Goal: Information Seeking & Learning: Learn about a topic

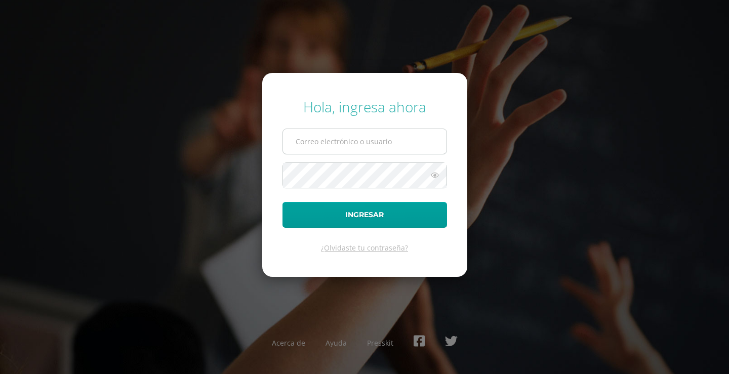
click at [355, 138] on input "text" at bounding box center [364, 141] width 163 height 25
type input "[PERSON_NAME][EMAIL_ADDRESS][DOMAIN_NAME]"
click at [282, 202] on button "Ingresar" at bounding box center [364, 215] width 165 height 26
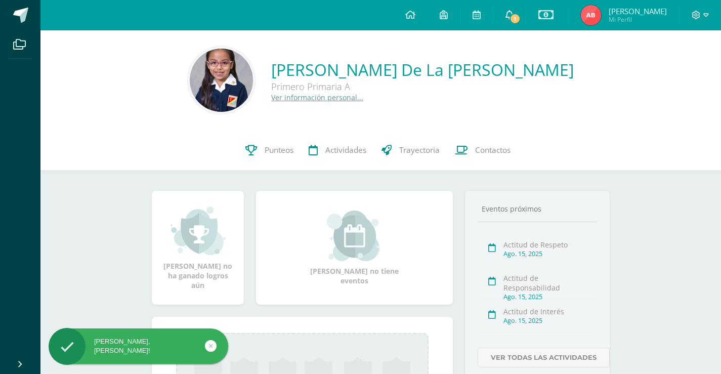
click at [507, 14] on icon at bounding box center [510, 14] width 8 height 9
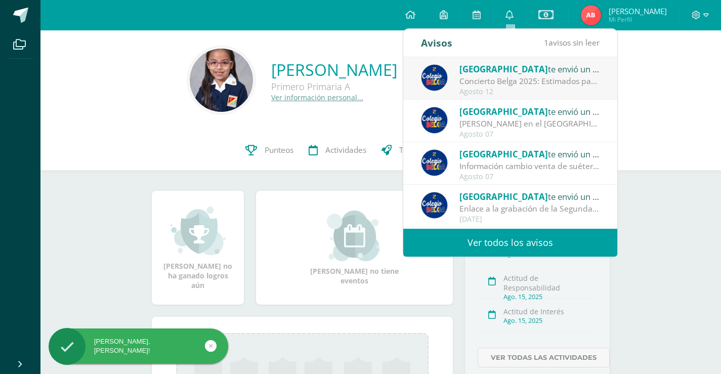
click at [511, 80] on div "Concierto Belga 2025: Estimados padres y madres de familia: Les saludamos cordi…" at bounding box center [530, 81] width 141 height 12
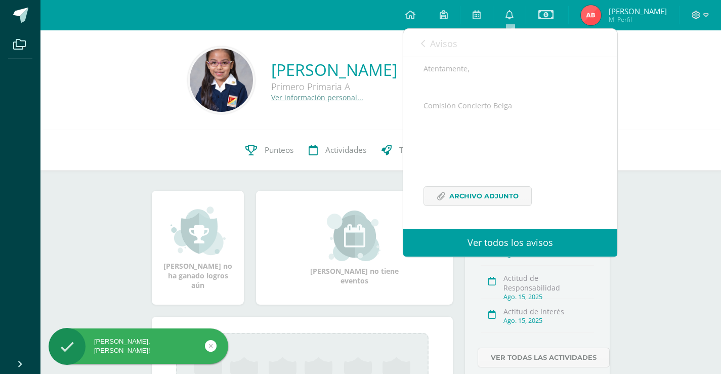
scroll to position [247, 0]
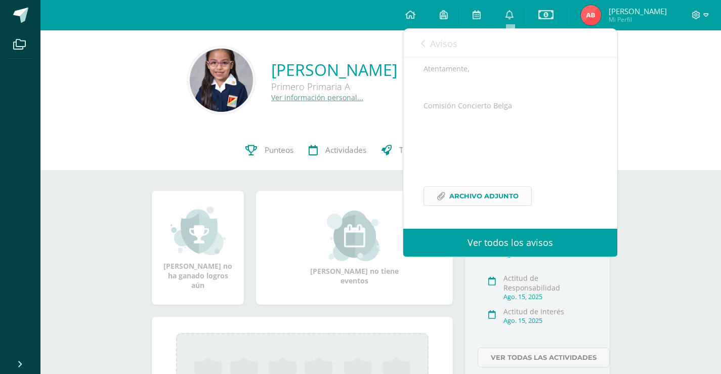
click at [480, 197] on span "Archivo Adjunto" at bounding box center [483, 196] width 69 height 19
click at [713, 16] on div at bounding box center [701, 15] width 42 height 30
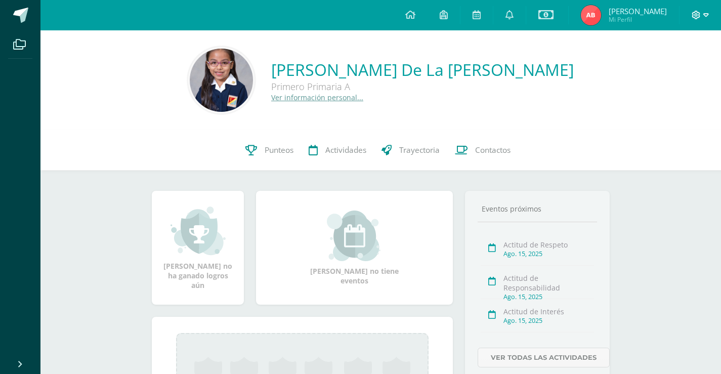
click at [700, 17] on icon at bounding box center [696, 15] width 9 height 9
click at [683, 70] on span "Cerrar sesión" at bounding box center [675, 69] width 46 height 10
